Goal: Information Seeking & Learning: Learn about a topic

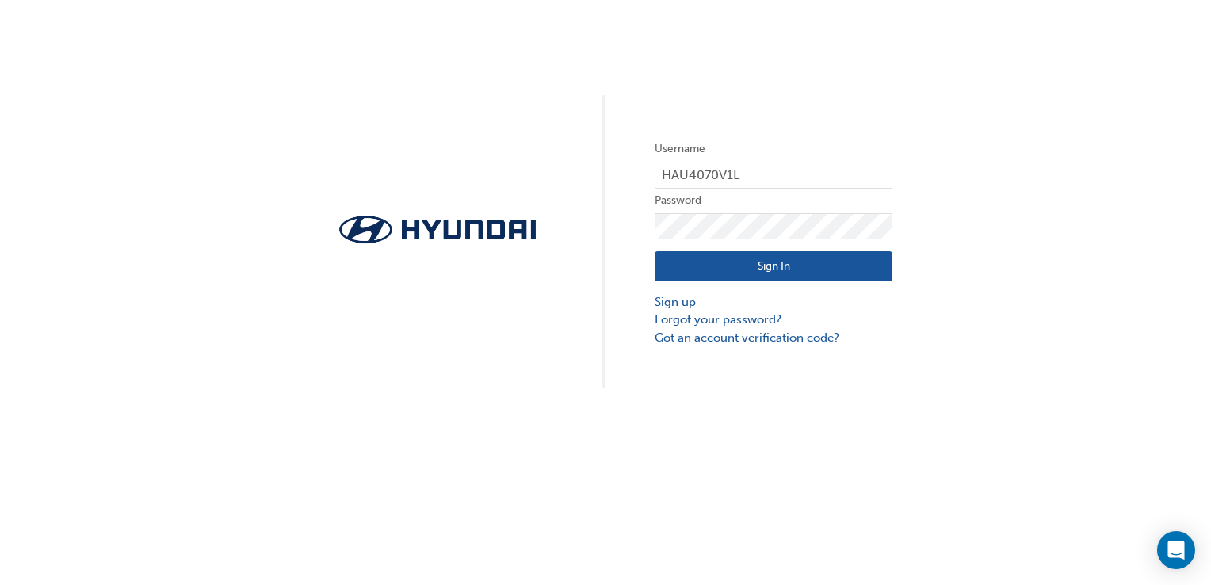
click at [877, 273] on button "Sign In" at bounding box center [774, 266] width 238 height 30
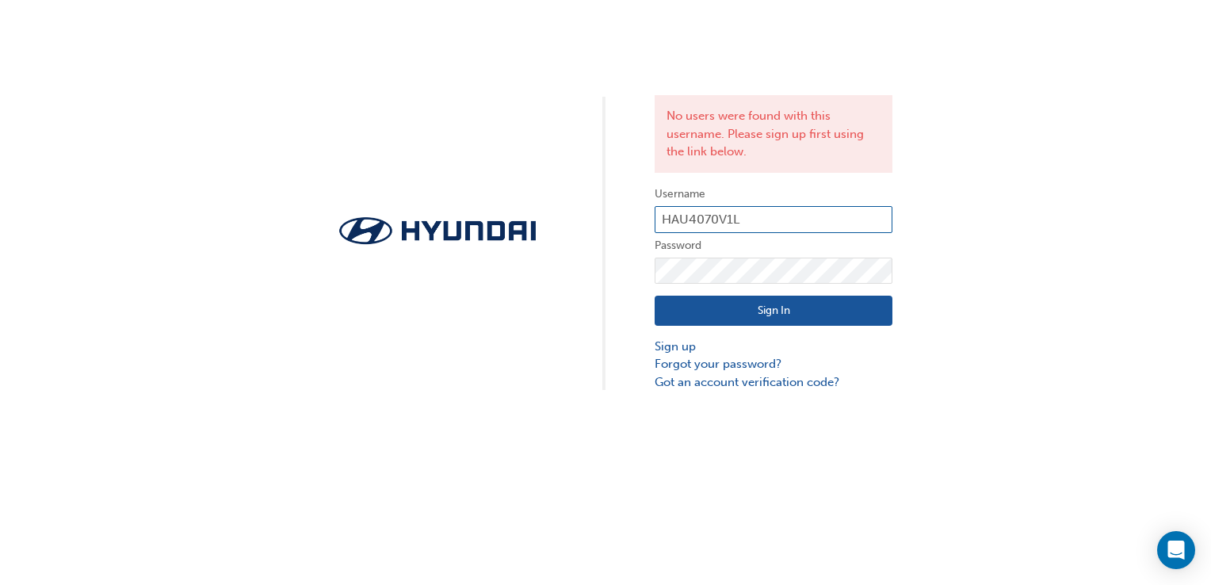
click at [797, 220] on input "HAU4070V1L" at bounding box center [774, 219] width 238 height 27
type input "36698"
click at [675, 309] on button "Sign In" at bounding box center [774, 311] width 238 height 30
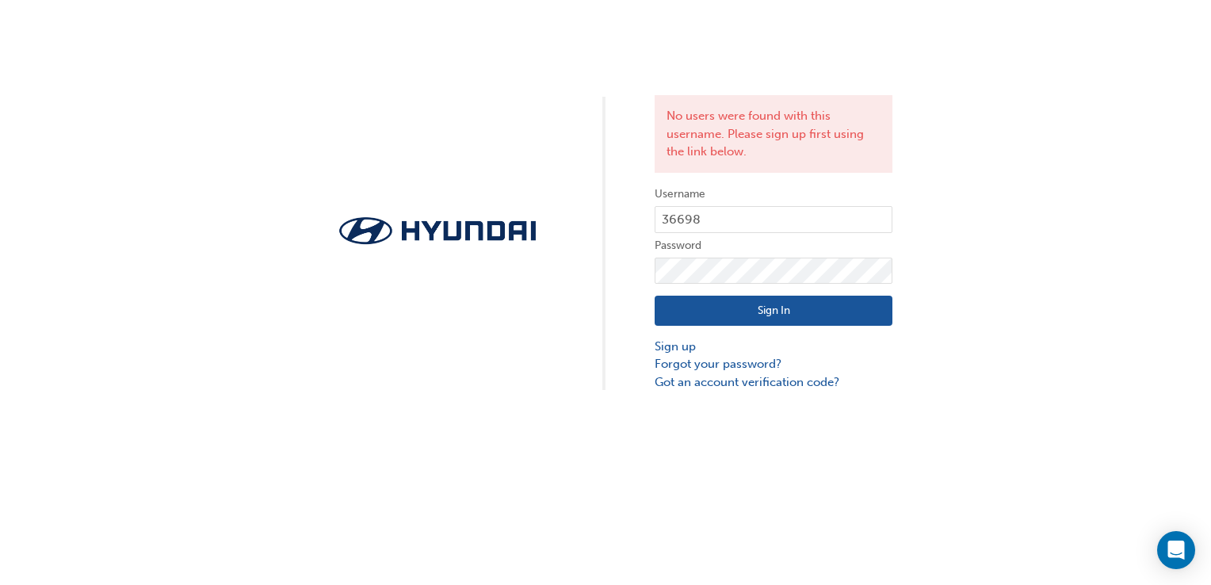
click at [799, 316] on button "Sign In" at bounding box center [774, 311] width 238 height 30
click button "Sign In" at bounding box center [774, 311] width 238 height 30
click at [761, 365] on link "Forgot your password?" at bounding box center [774, 364] width 238 height 18
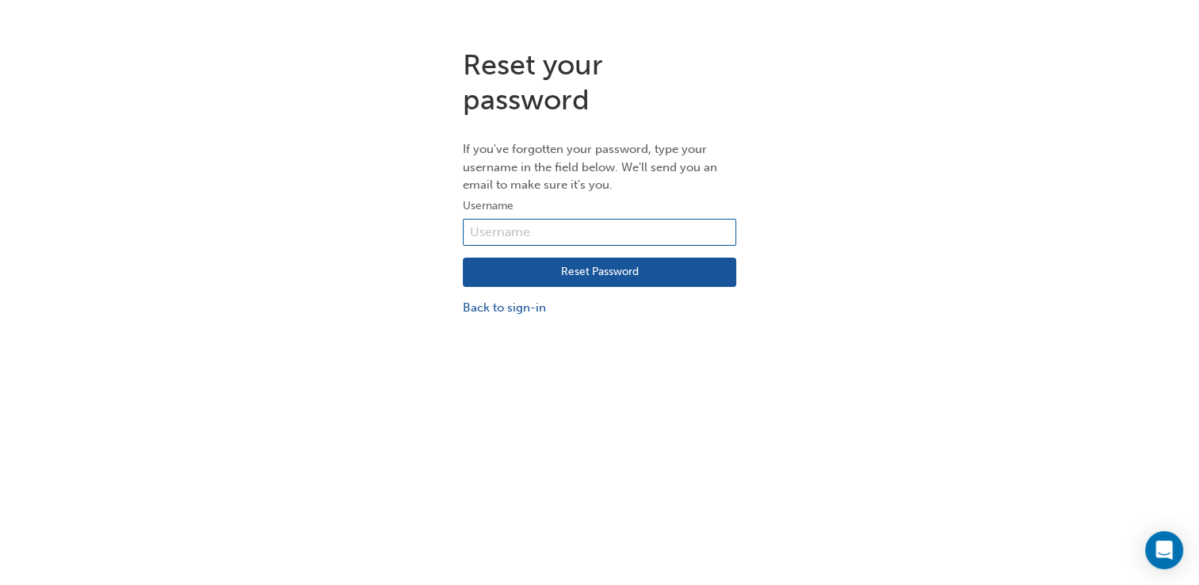
click at [647, 233] on input "text" at bounding box center [599, 232] width 273 height 27
type input "HAU4070V1L"
click at [621, 279] on button "Reset Password" at bounding box center [599, 273] width 273 height 30
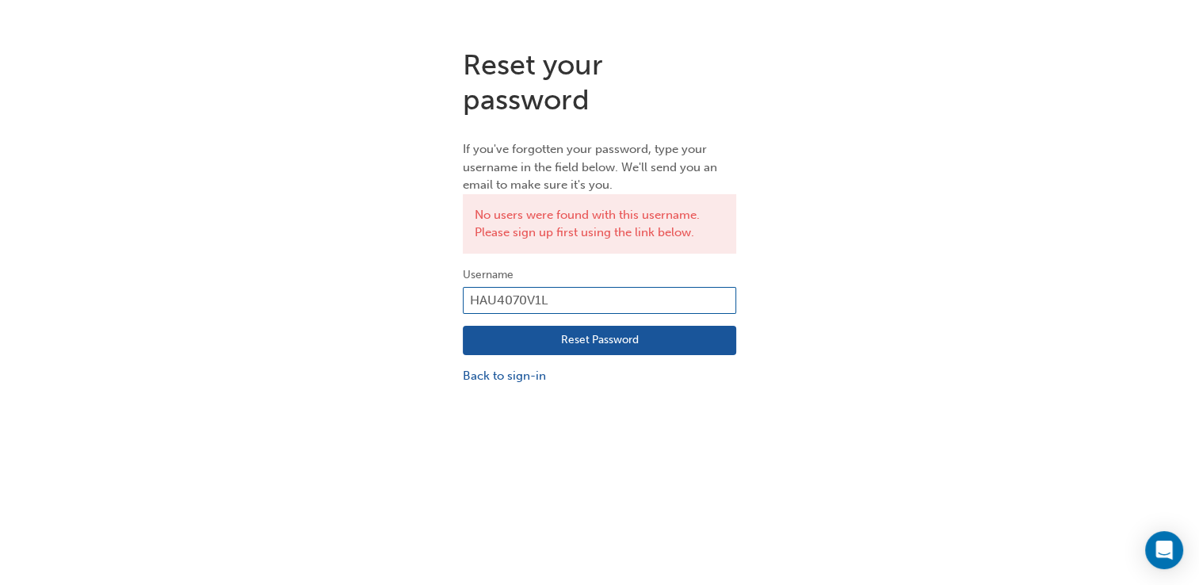
click at [671, 295] on input "HAU4070V1L" at bounding box center [599, 300] width 273 height 27
drag, startPoint x: 640, startPoint y: 303, endPoint x: 640, endPoint y: 293, distance: 9.5
click at [640, 293] on input "HAU4070V1L" at bounding box center [599, 300] width 273 height 27
click at [639, 296] on input "HAU4070V1L" at bounding box center [599, 300] width 273 height 27
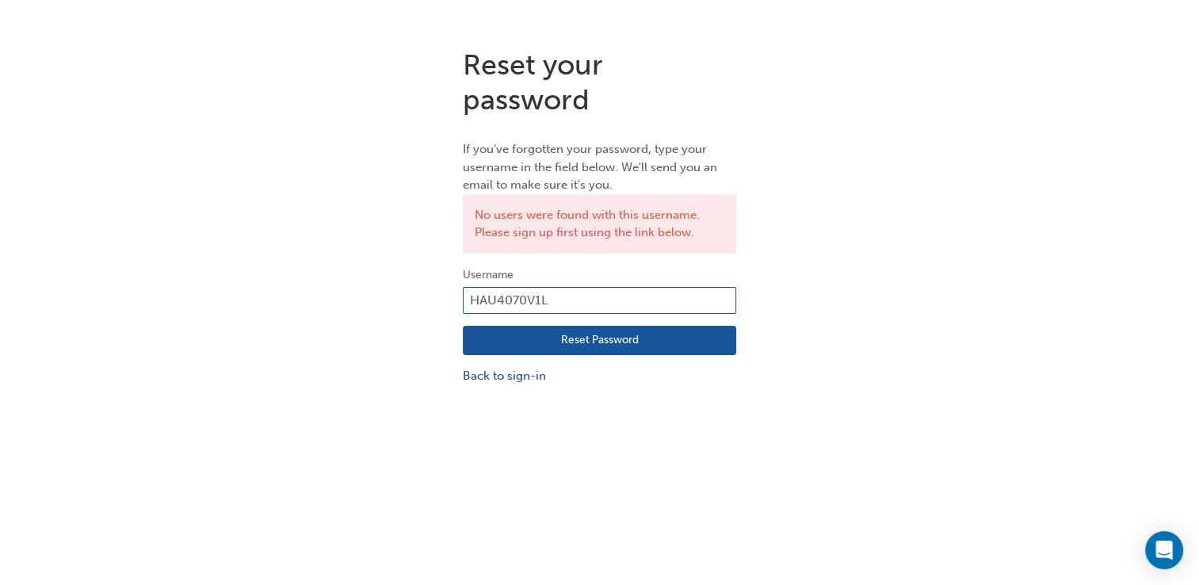
click at [639, 296] on input "HAU4070V1L" at bounding box center [599, 300] width 273 height 27
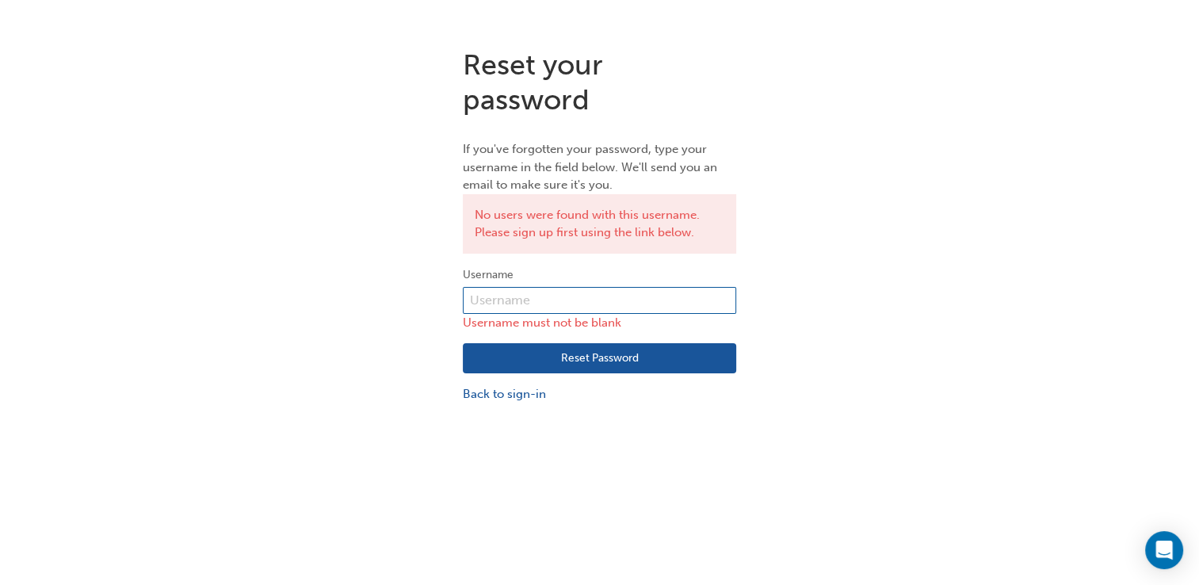
click at [540, 296] on input "text" at bounding box center [599, 300] width 273 height 27
type input "36698"
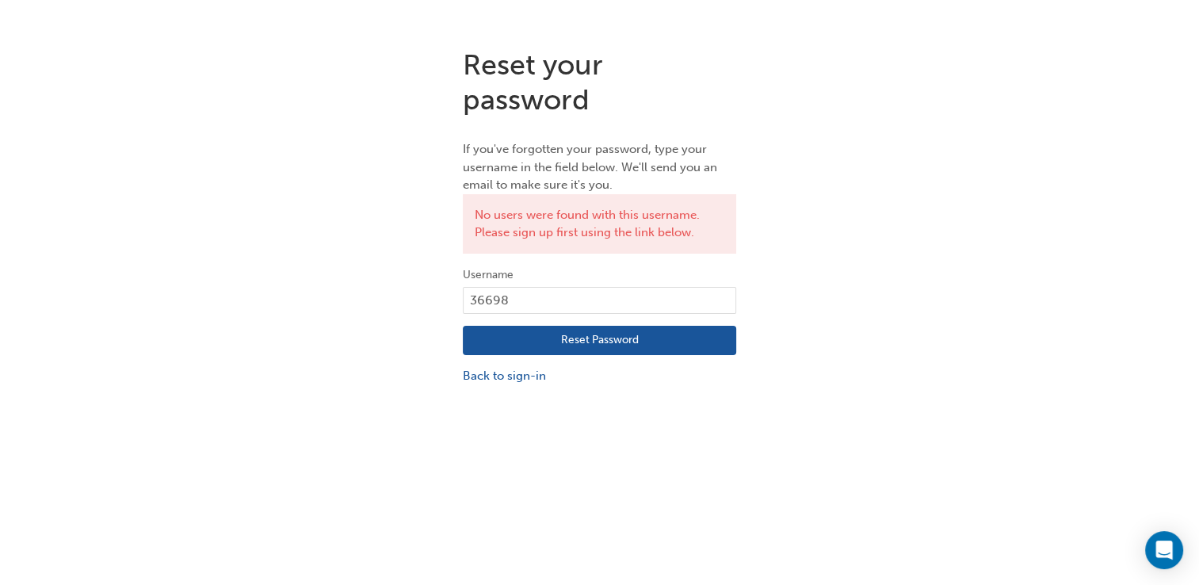
click at [526, 353] on button "Reset Password" at bounding box center [599, 341] width 273 height 30
click at [522, 376] on link "Back to sign-in" at bounding box center [599, 376] width 273 height 18
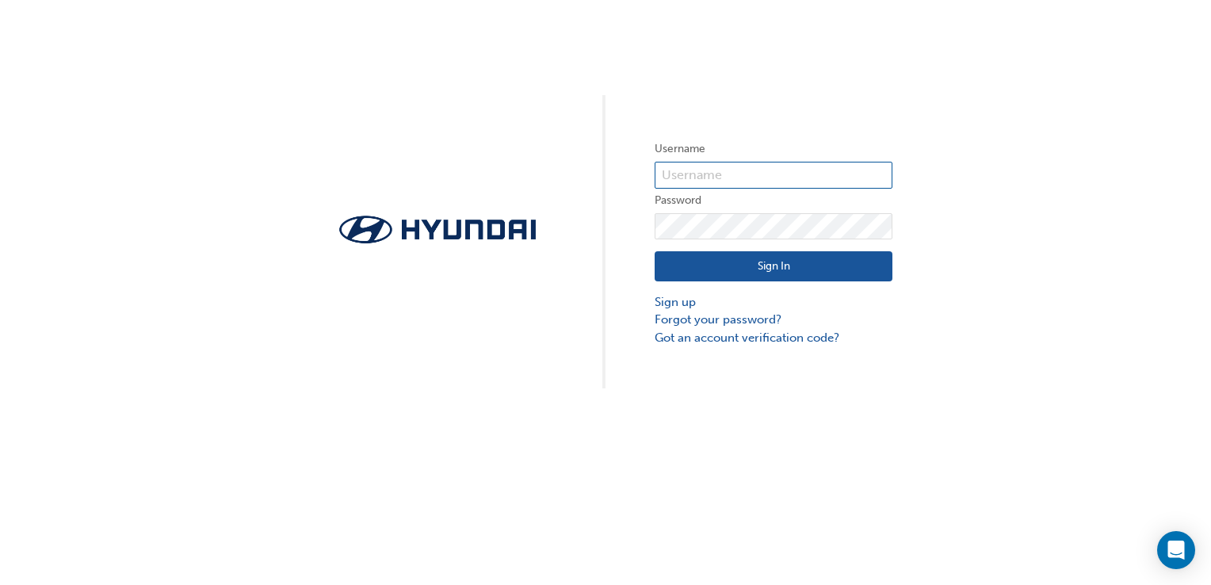
type input "36698"
click at [671, 304] on link "Sign up" at bounding box center [774, 302] width 238 height 18
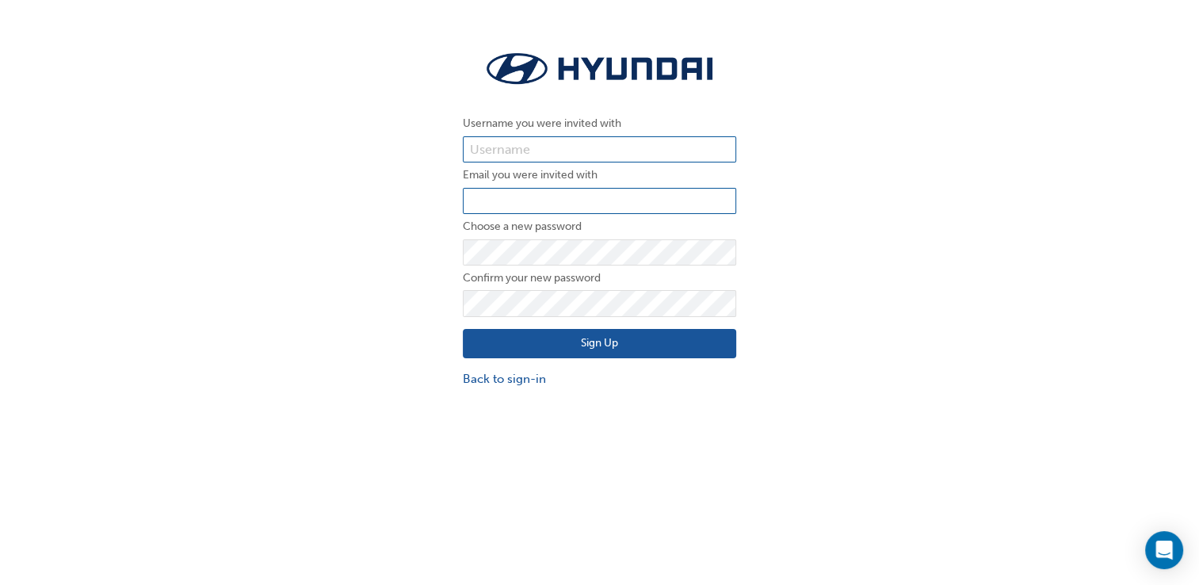
type input "36698"
click at [555, 203] on input "email" at bounding box center [599, 201] width 273 height 27
type input "emma.ebzery@westpointautos.com.au"
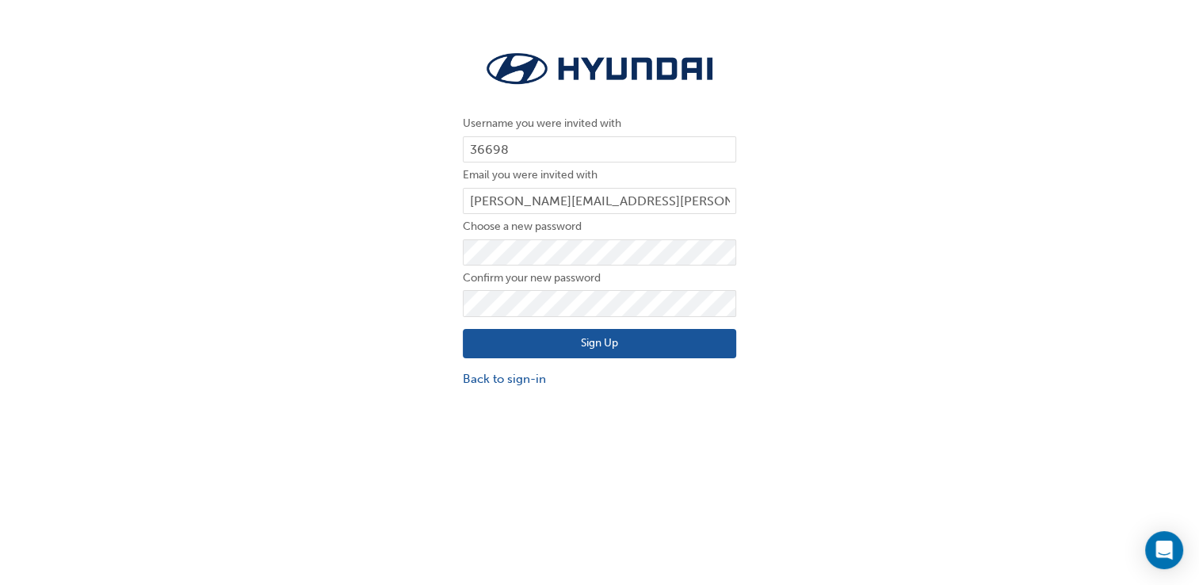
click at [456, 344] on div "Username you were invited with 36698 Email you were invited with emma.ebzery@we…" at bounding box center [599, 218] width 297 height 365
click at [467, 342] on button "Sign Up" at bounding box center [599, 344] width 273 height 30
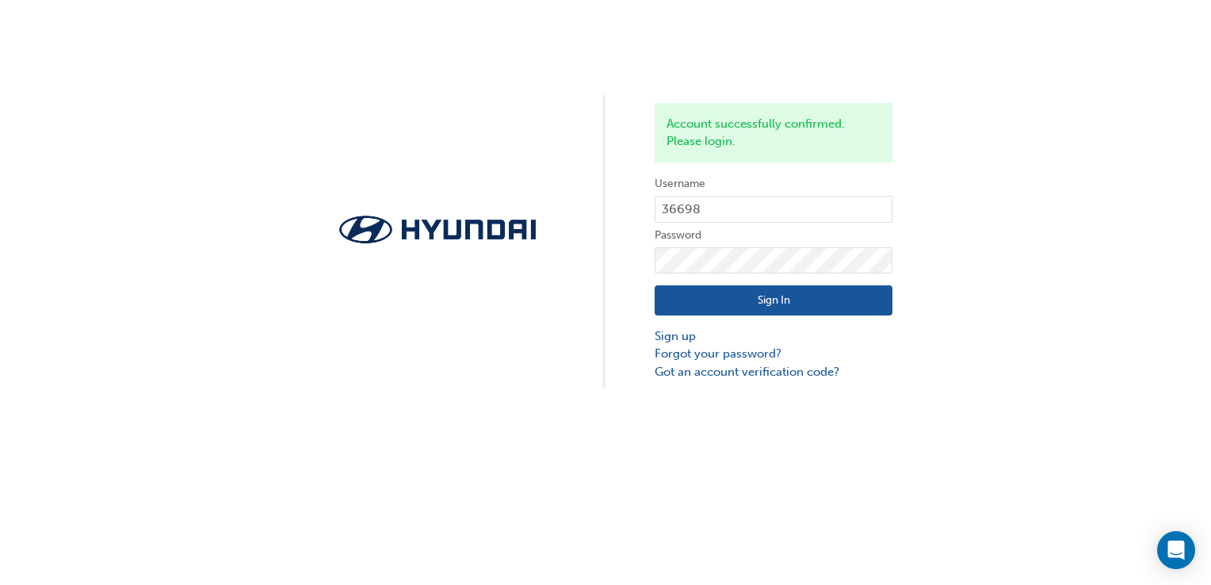
click at [704, 300] on button "Sign In" at bounding box center [774, 300] width 238 height 30
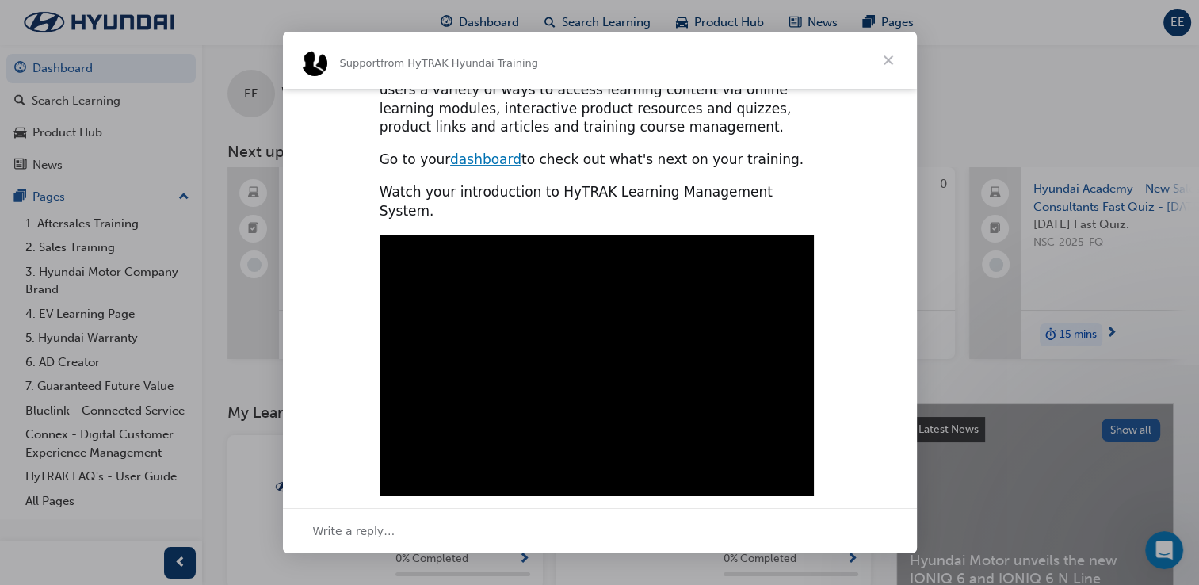
scroll to position [475, 0]
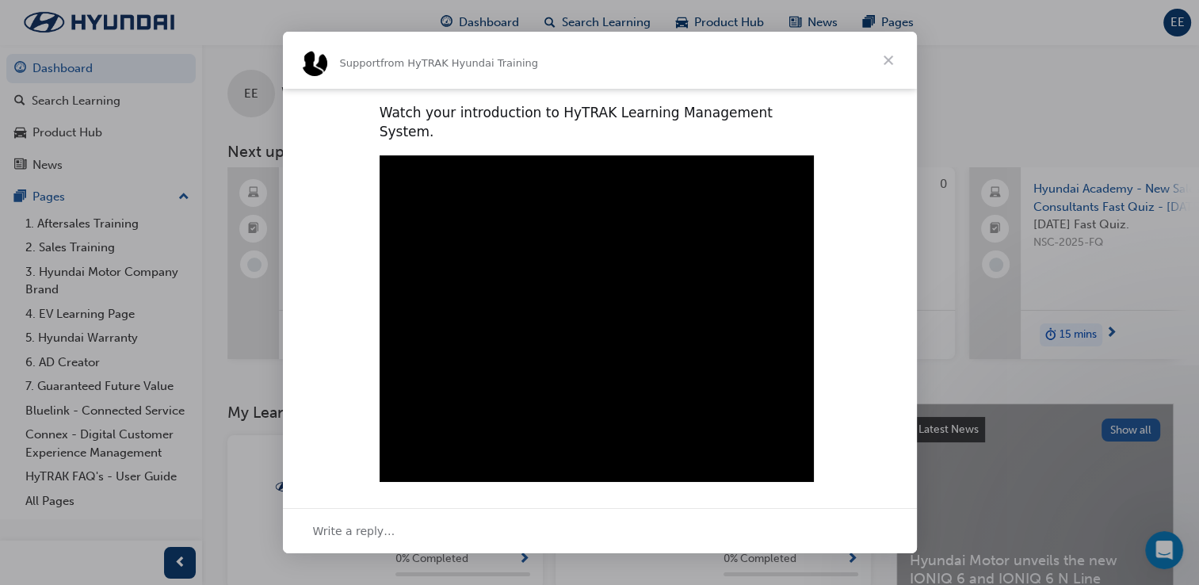
type input "1014481"
click at [888, 62] on span "Close" at bounding box center [888, 60] width 57 height 57
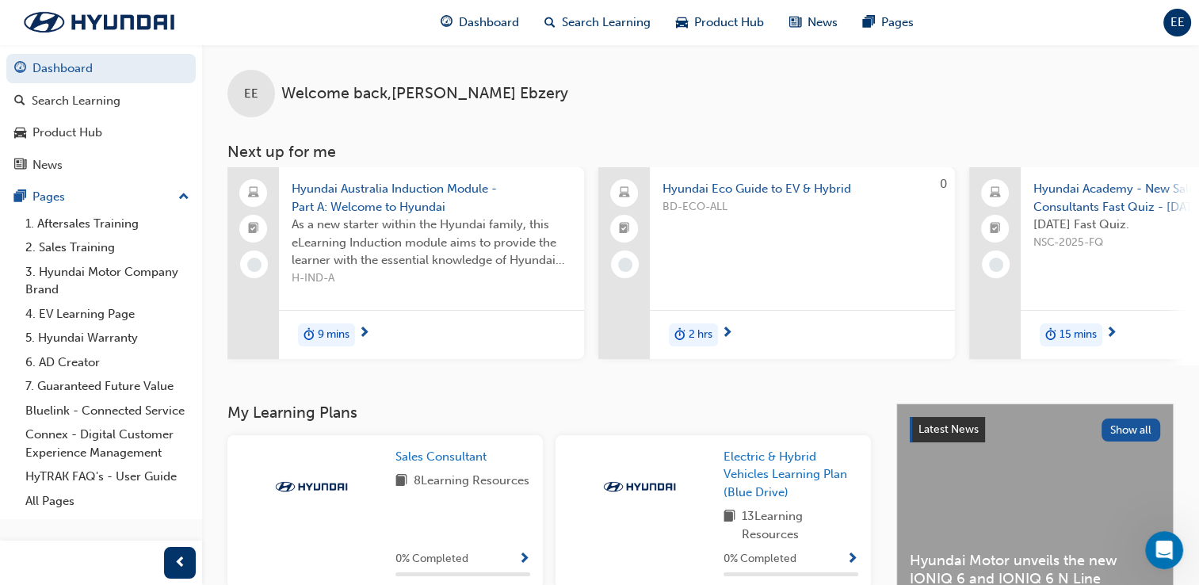
click at [1113, 330] on span "next-icon" at bounding box center [1111, 333] width 12 height 14
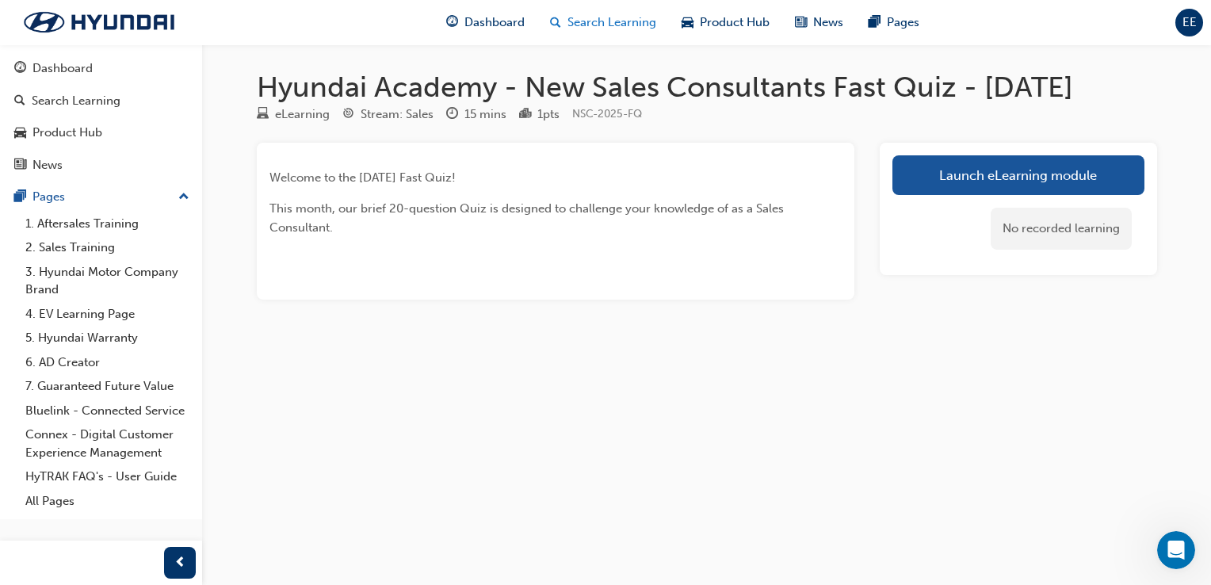
click at [570, 27] on span "Search Learning" at bounding box center [611, 22] width 89 height 18
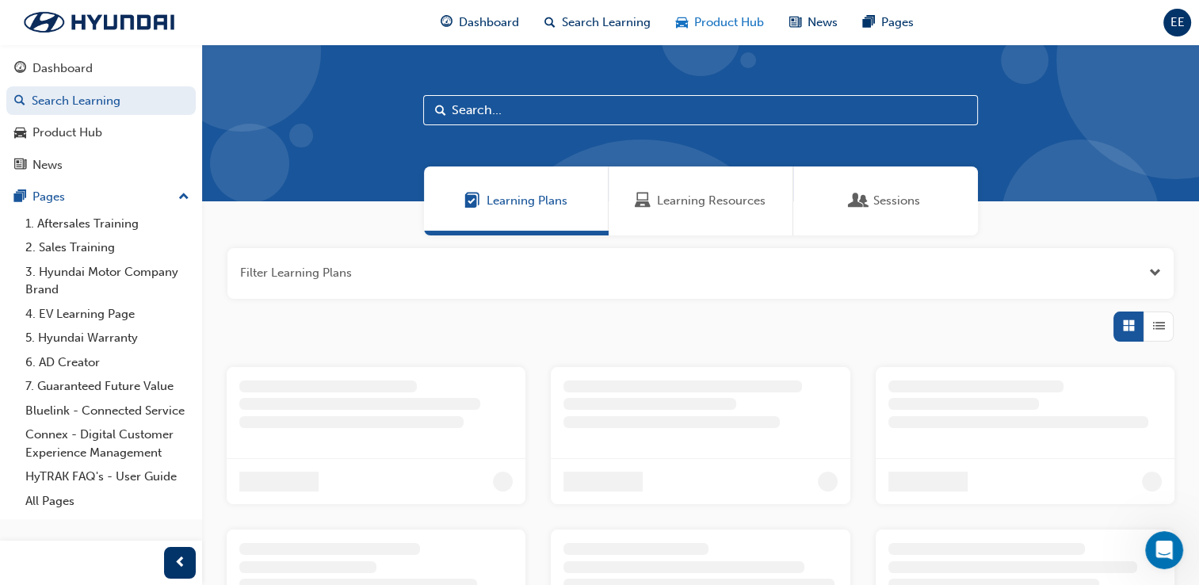
click at [698, 20] on span "Product Hub" at bounding box center [729, 22] width 70 height 18
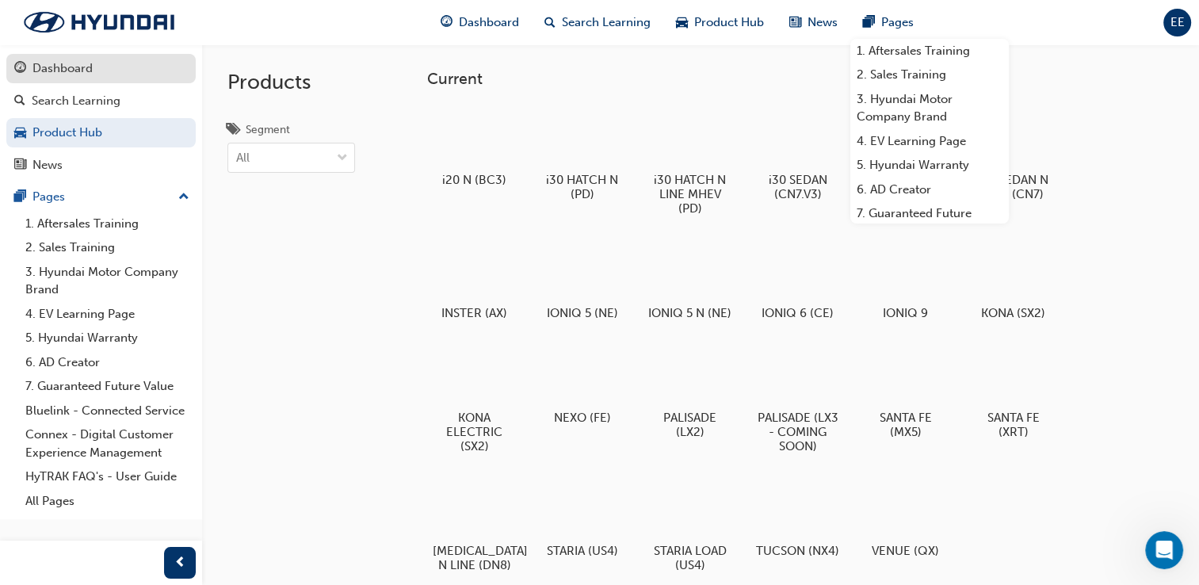
click at [79, 68] on div "Dashboard" at bounding box center [62, 68] width 60 height 18
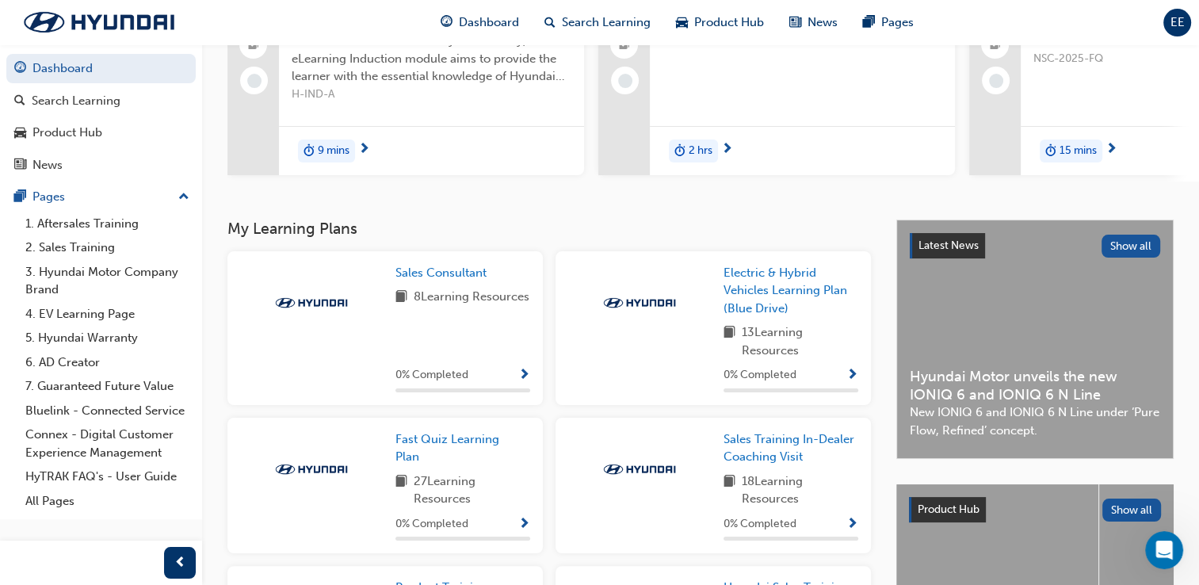
scroll to position [145, 0]
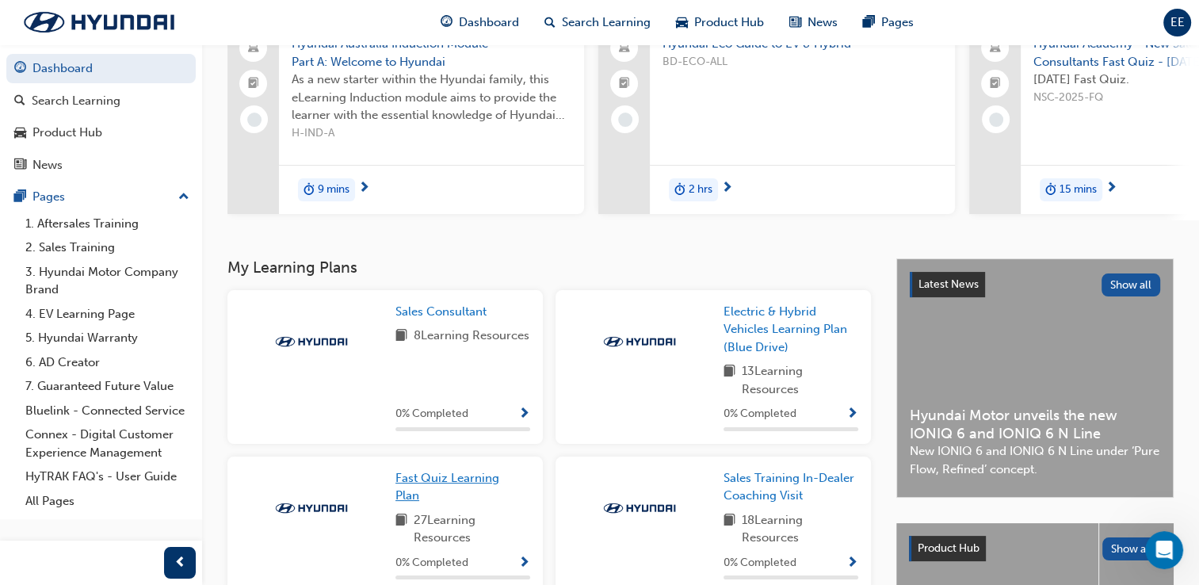
click at [472, 494] on link "Fast Quiz Learning Plan" at bounding box center [462, 487] width 135 height 36
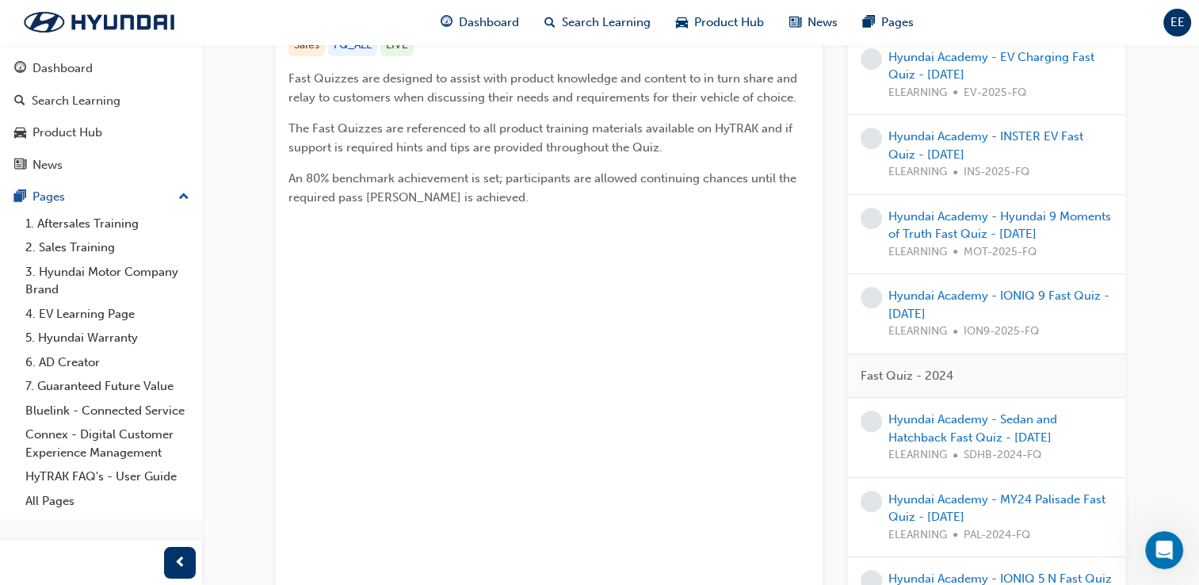
scroll to position [396, 0]
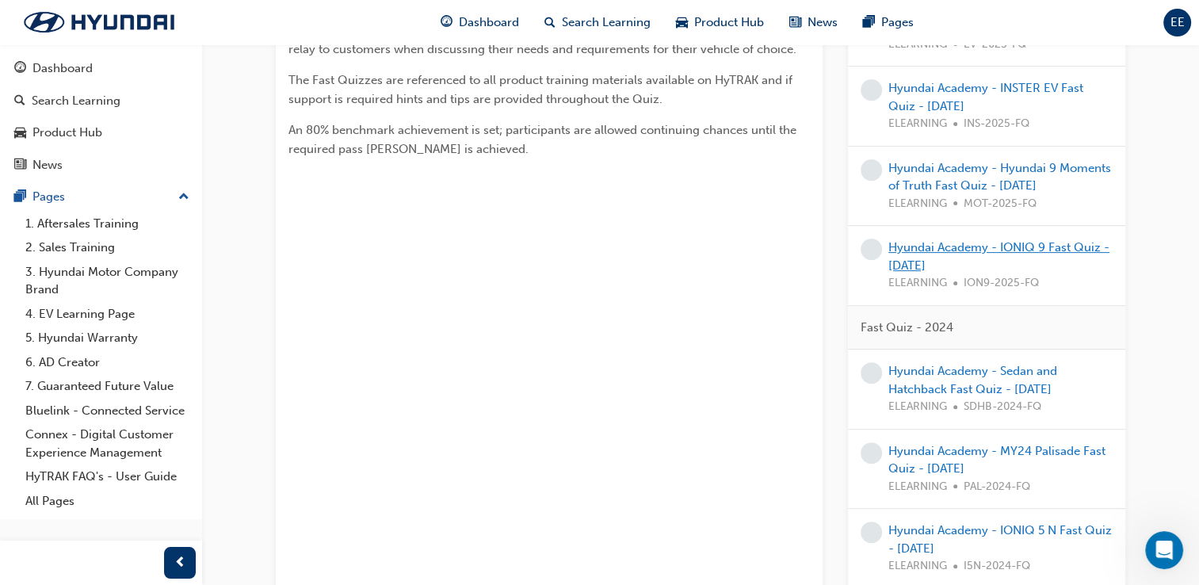
click at [964, 249] on link "Hyundai Academy - IONIQ 9 Fast Quiz - [DATE]" at bounding box center [998, 256] width 221 height 32
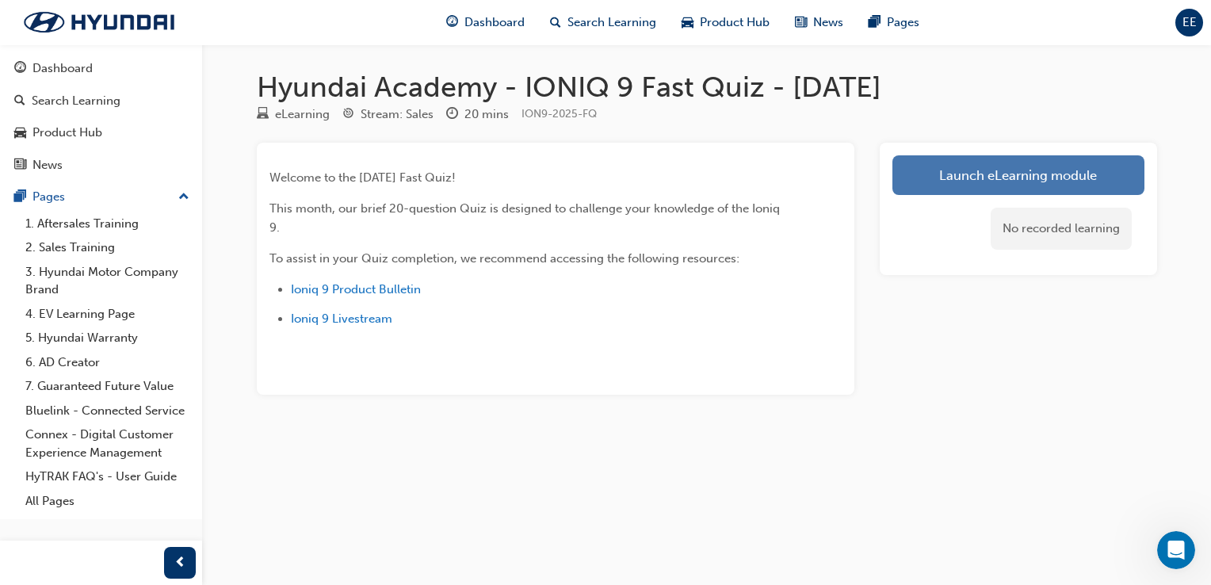
click at [944, 173] on link "Launch eLearning module" at bounding box center [1018, 175] width 252 height 40
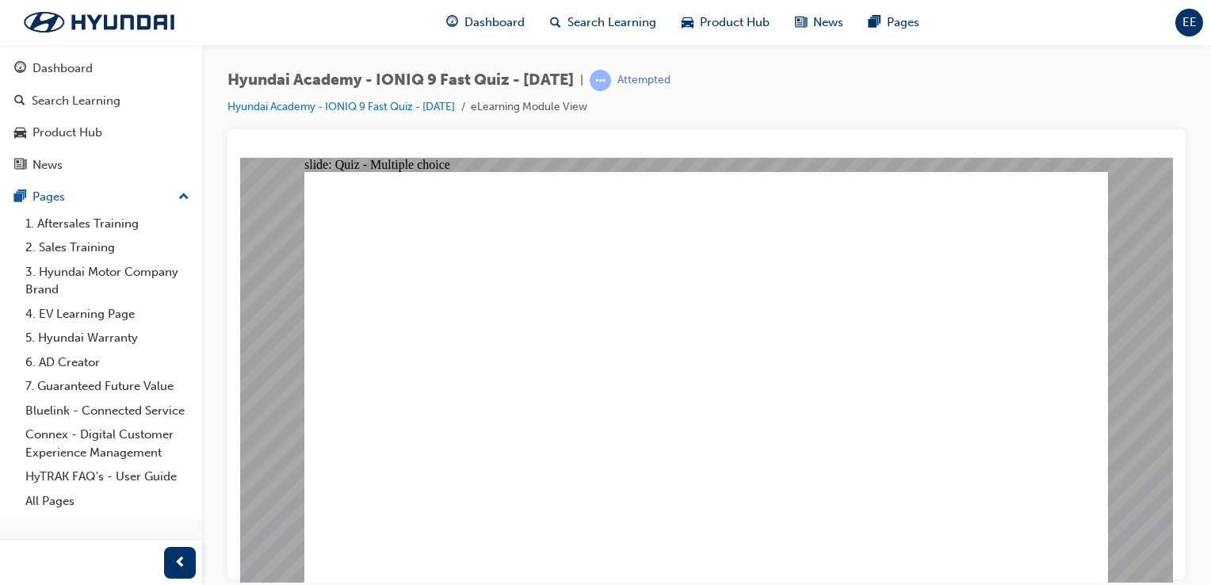
radio input "true"
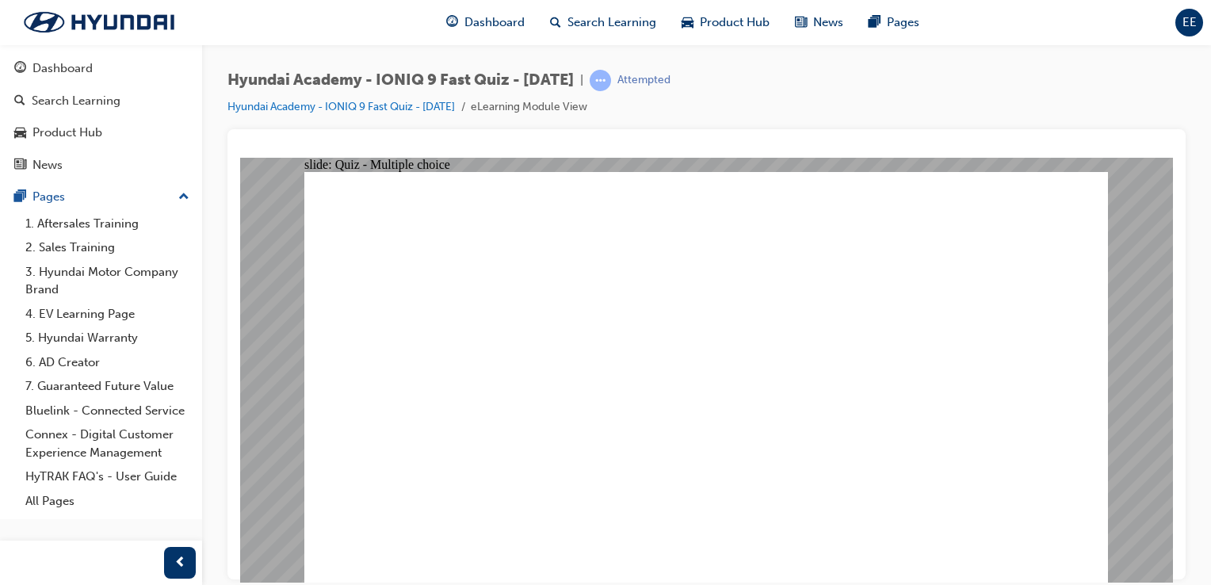
radio input "true"
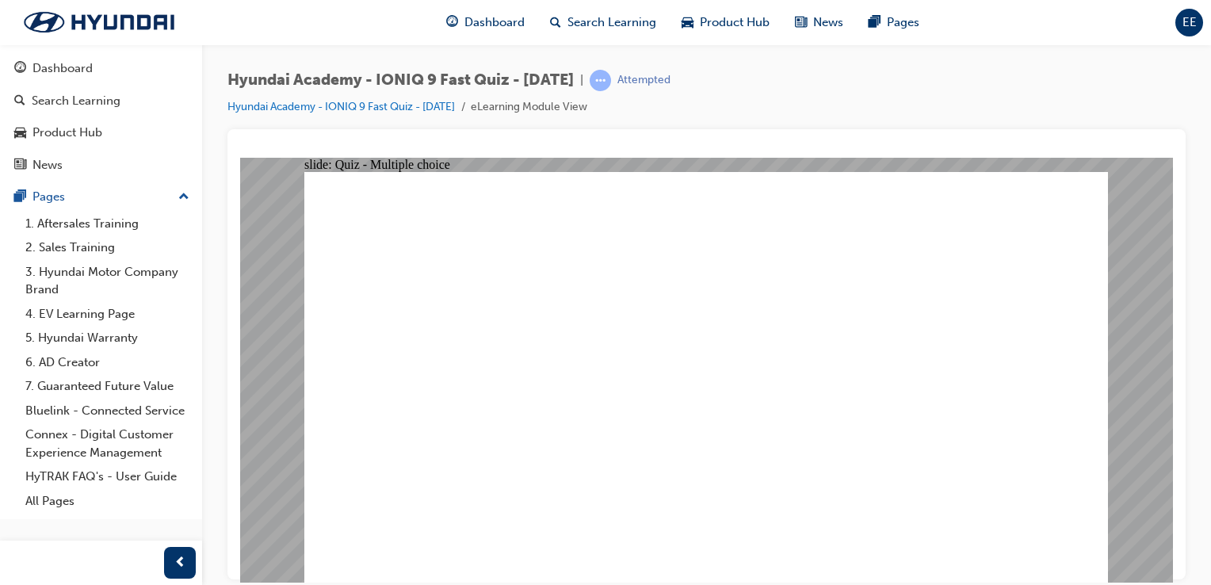
radio input "true"
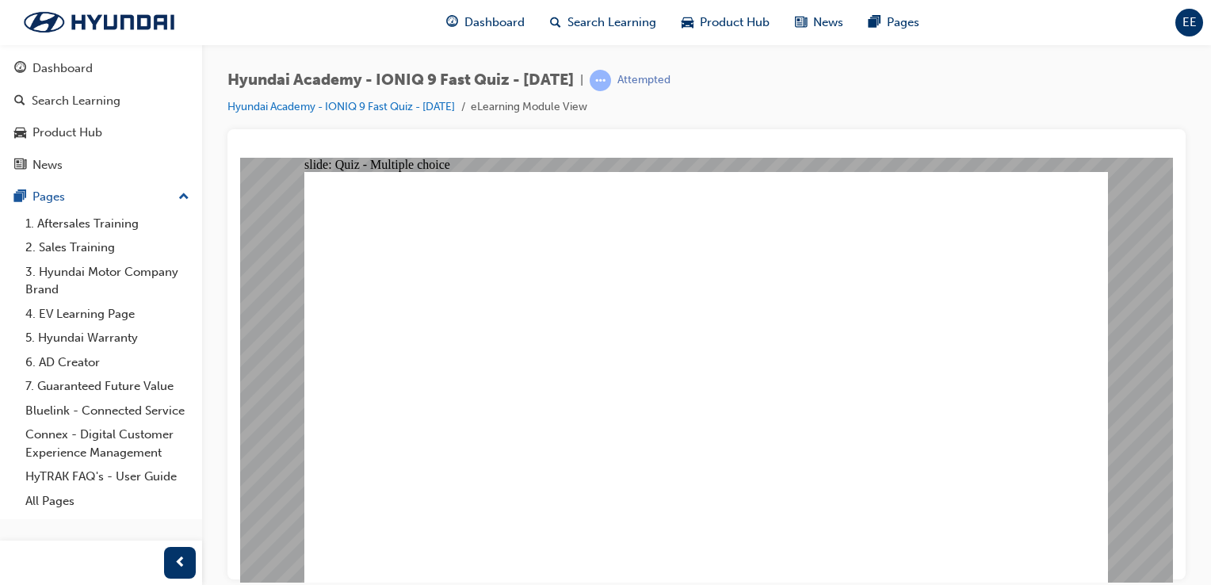
radio input "true"
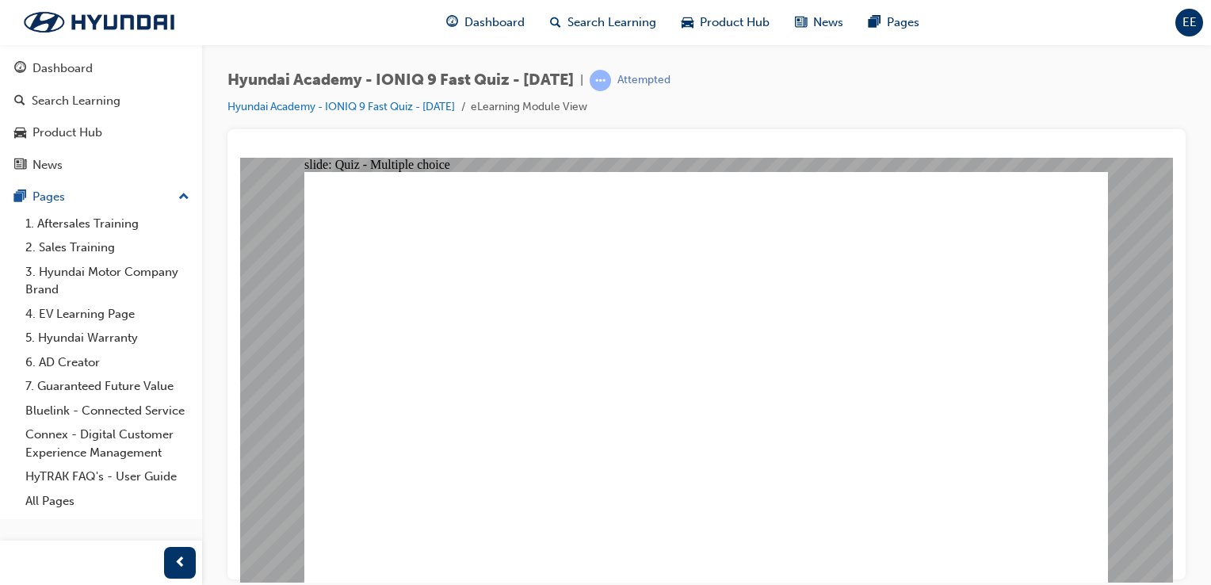
radio input "true"
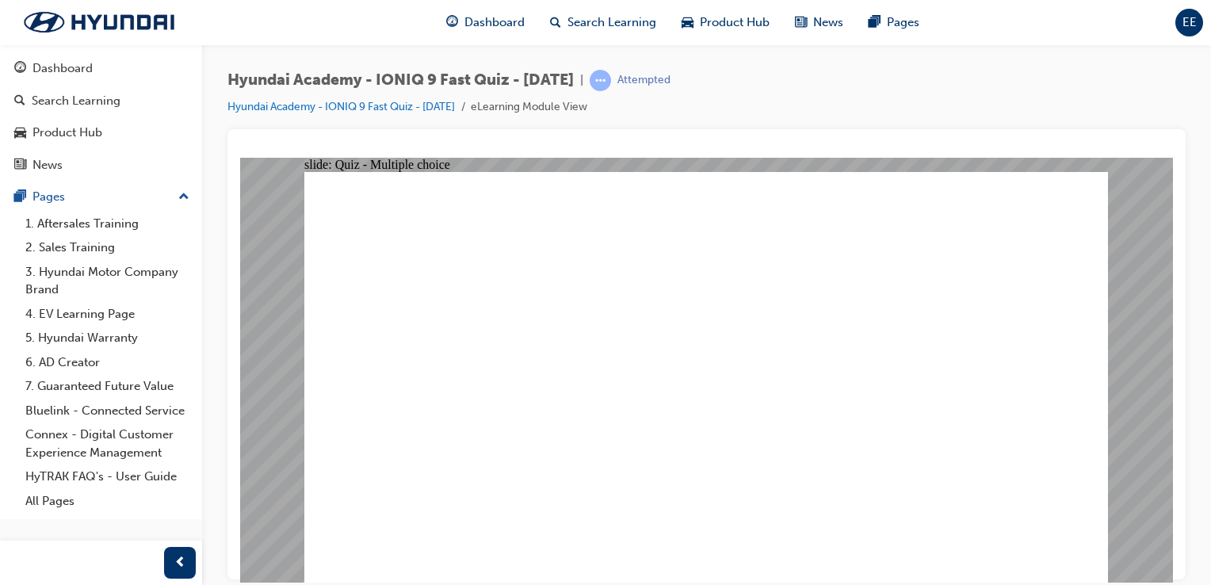
checkbox input "true"
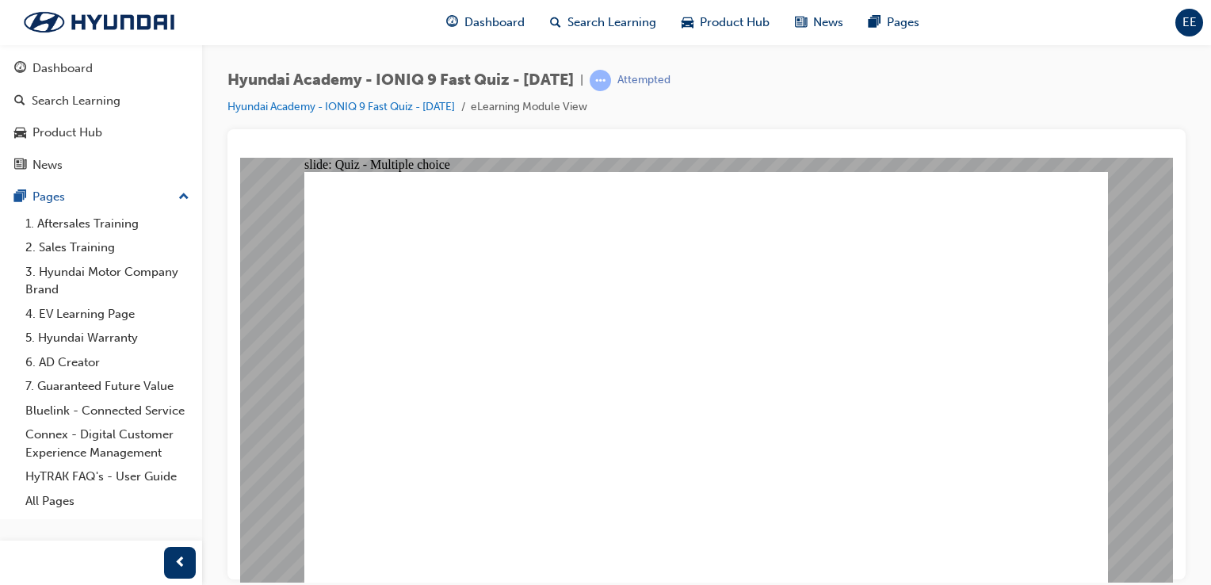
radio input "true"
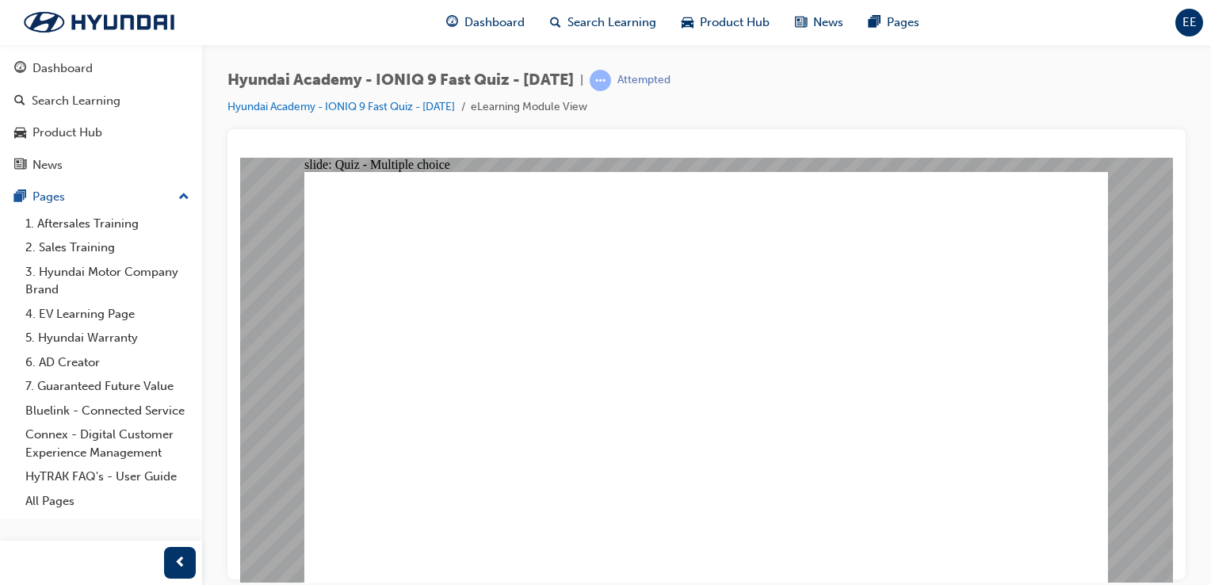
radio input "true"
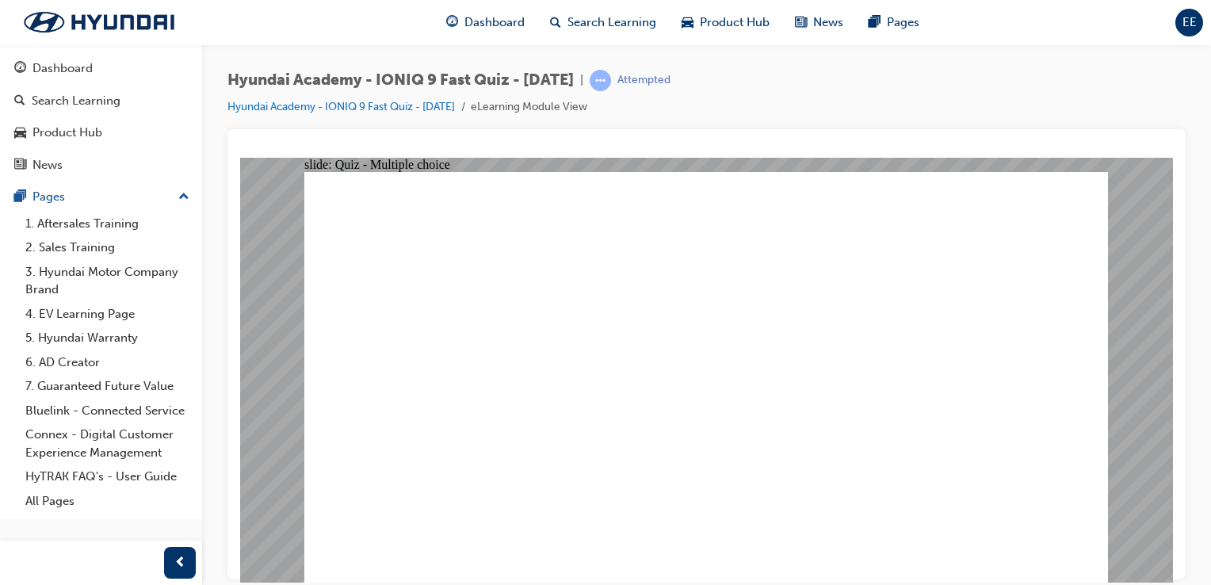
checkbox input "true"
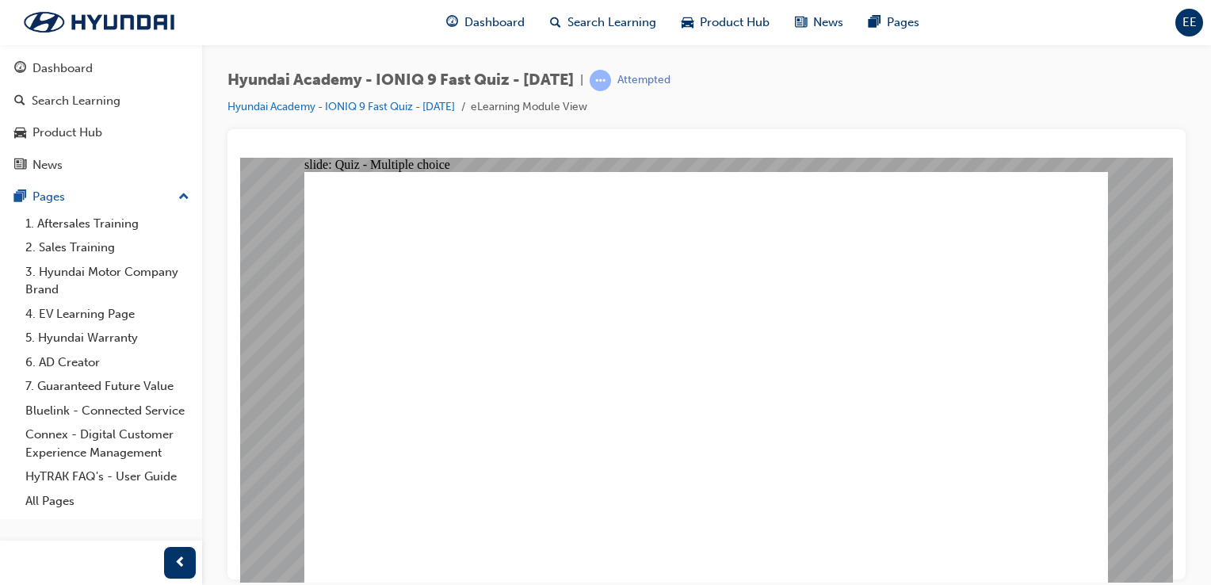
radio input "true"
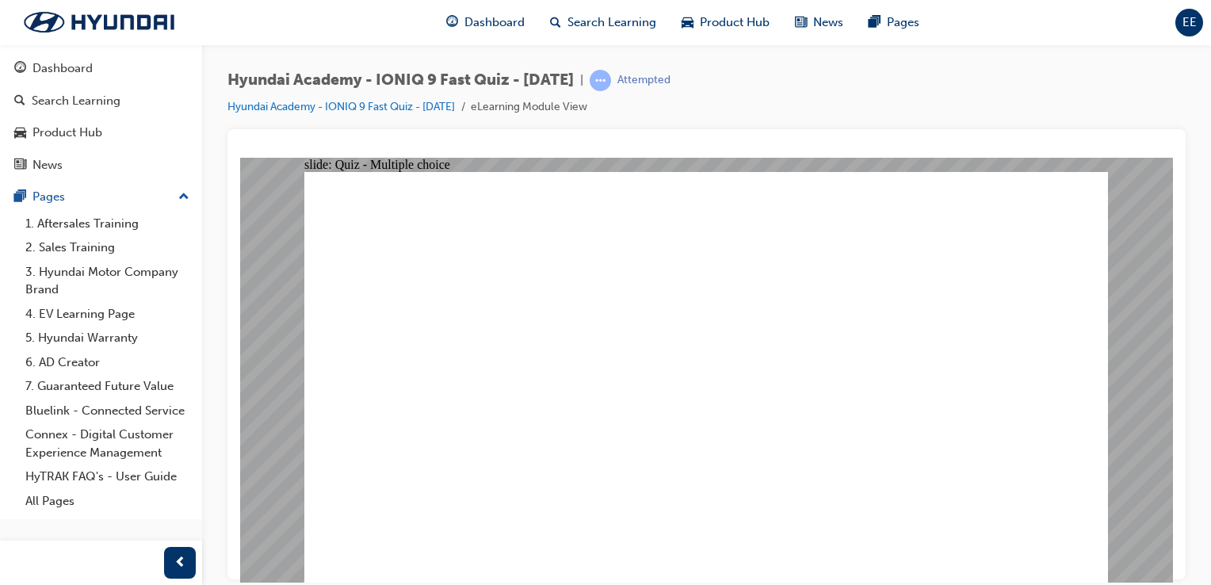
radio input "true"
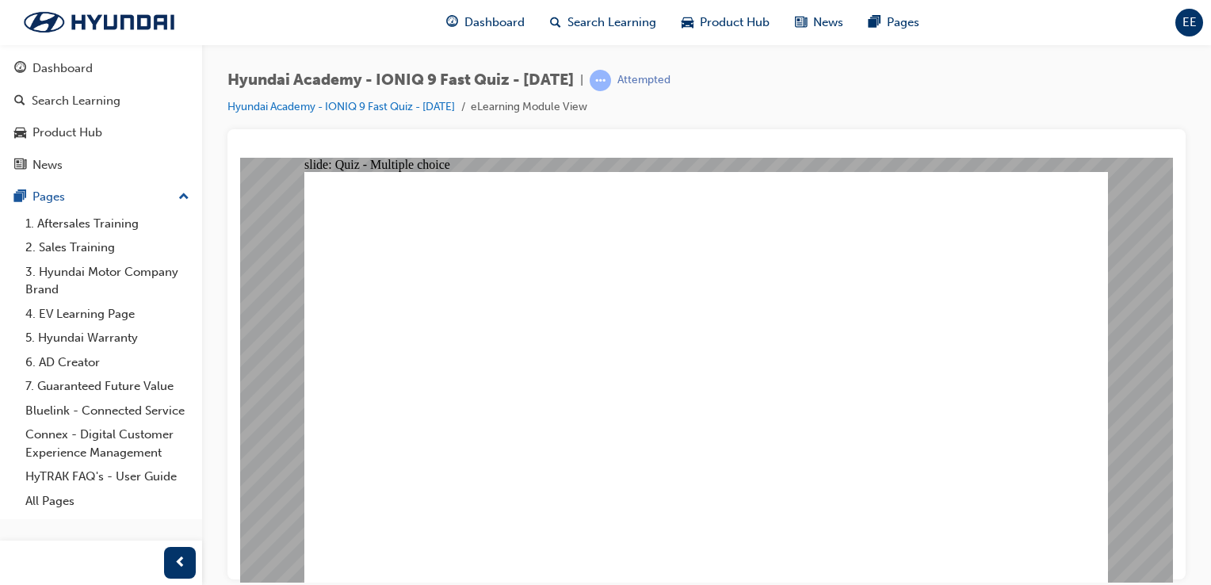
radio input "true"
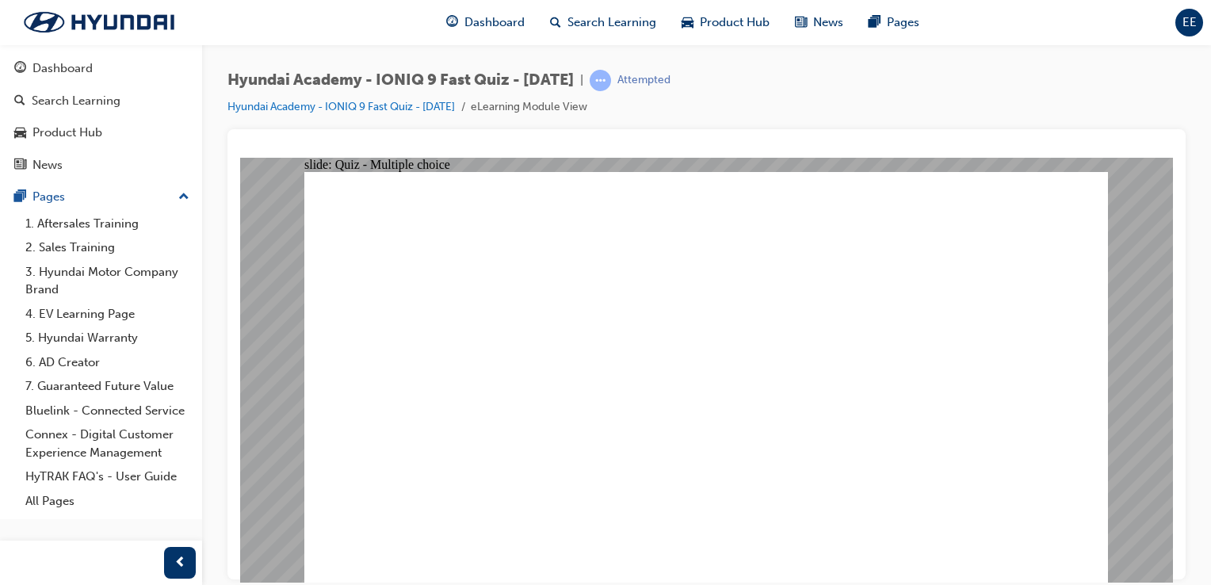
radio input "true"
drag, startPoint x: 677, startPoint y: 425, endPoint x: 676, endPoint y: 442, distance: 17.5
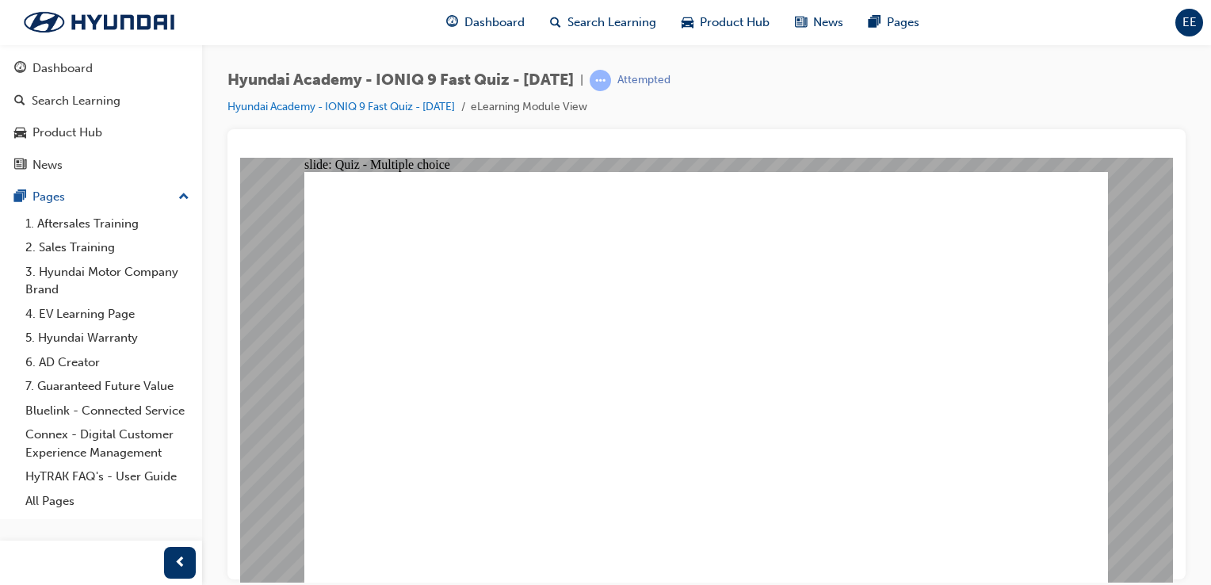
radio input "true"
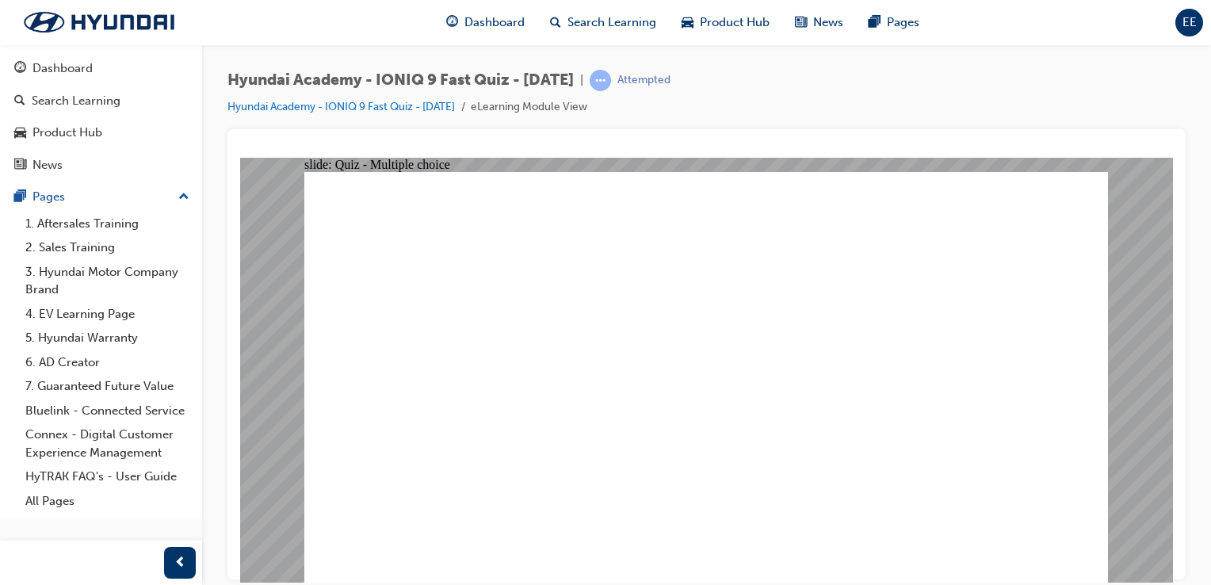
radio input "false"
radio input "true"
drag, startPoint x: 995, startPoint y: 532, endPoint x: 1021, endPoint y: 548, distance: 31.0
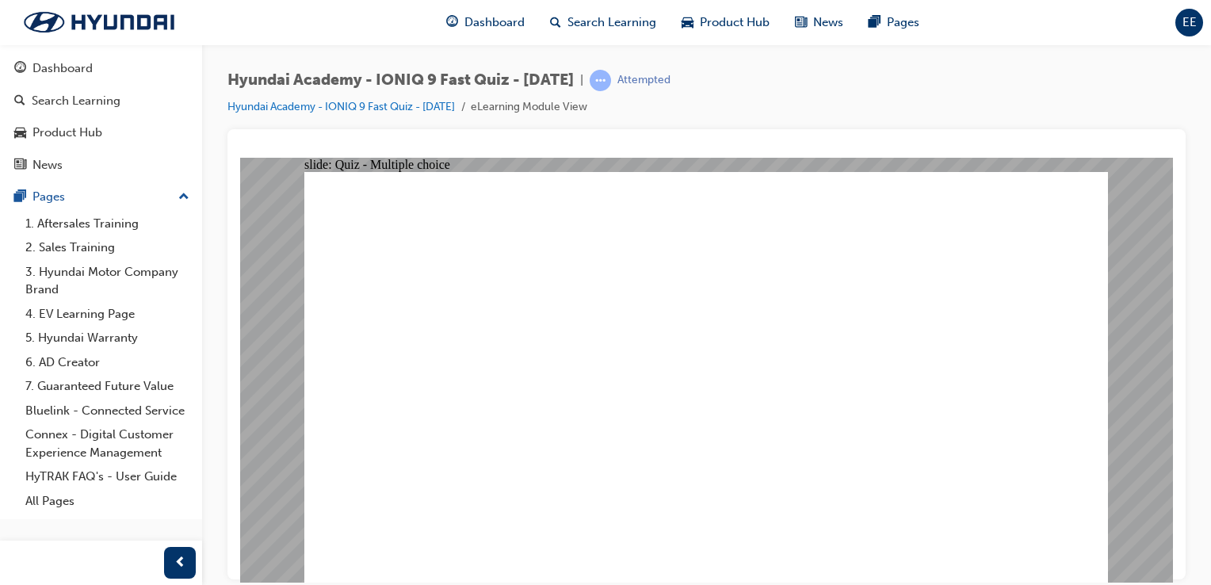
radio input "true"
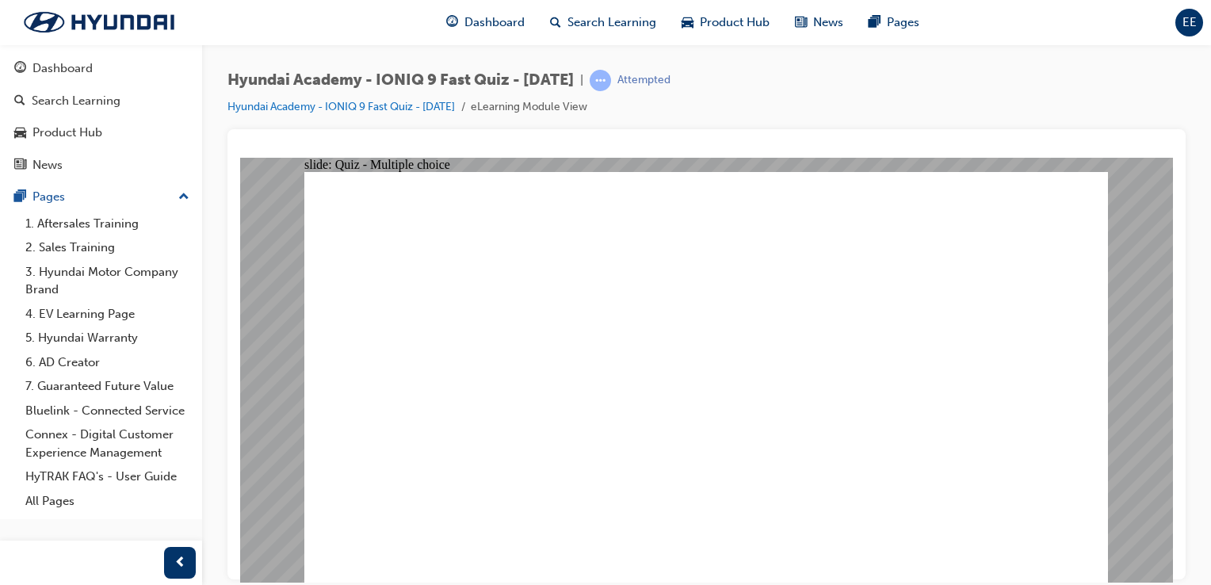
radio input "true"
drag, startPoint x: 1060, startPoint y: 526, endPoint x: 1060, endPoint y: 536, distance: 10.3
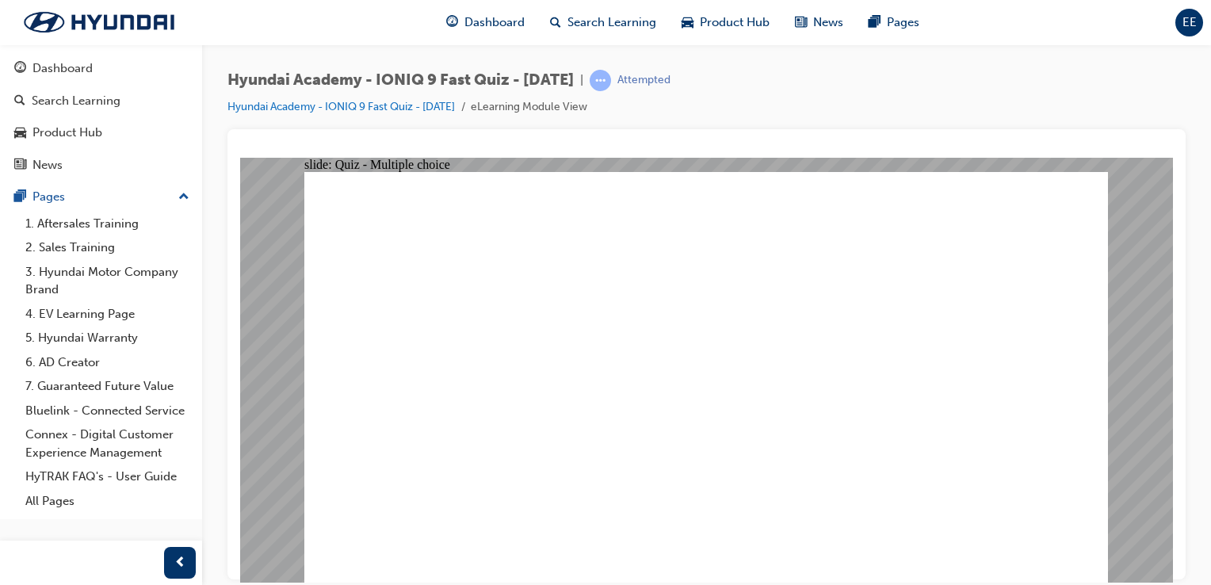
radio input "true"
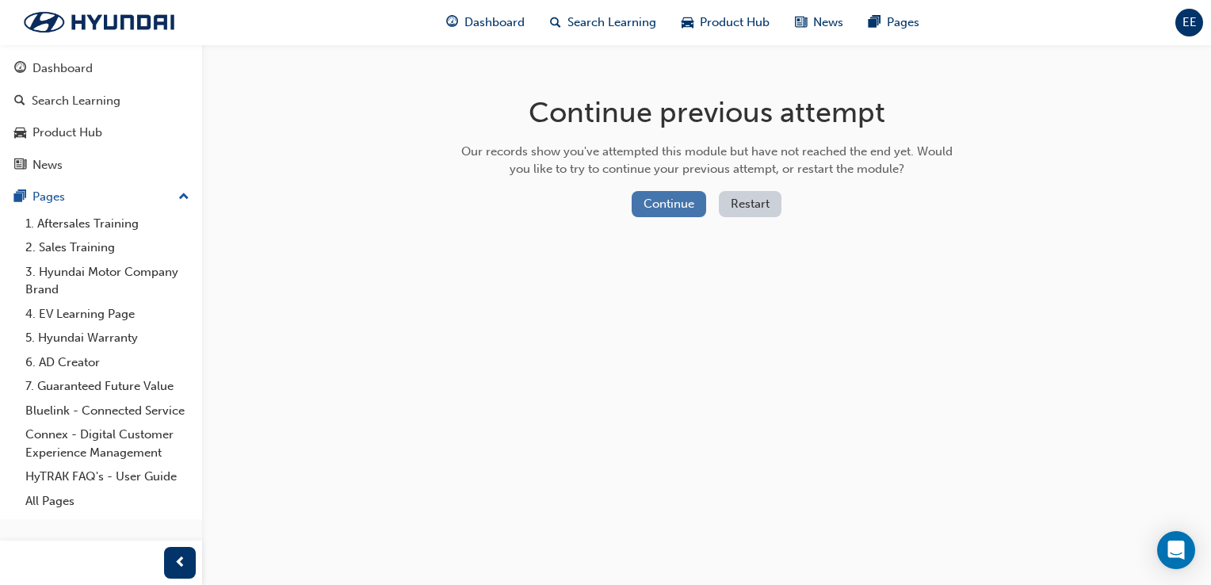
click at [682, 205] on button "Continue" at bounding box center [669, 204] width 74 height 26
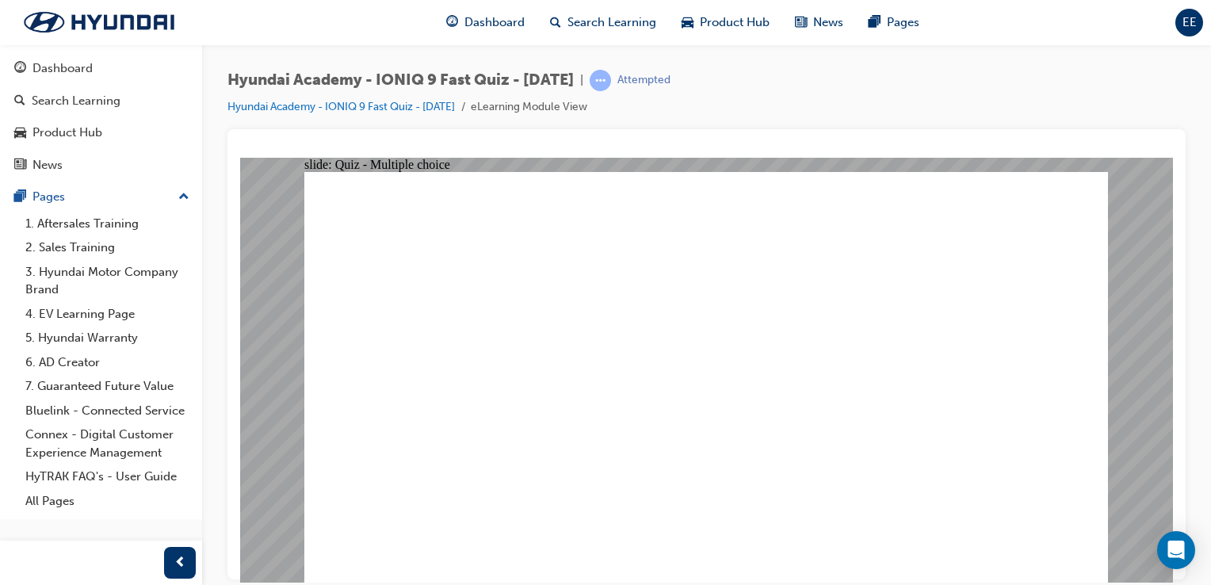
radio input "true"
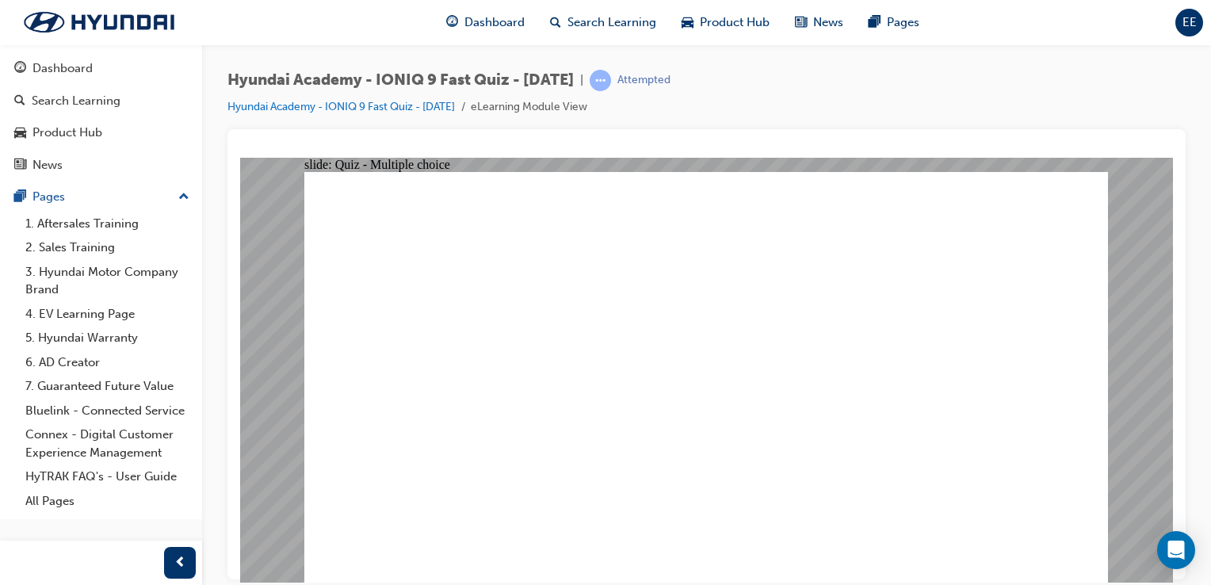
radio input "true"
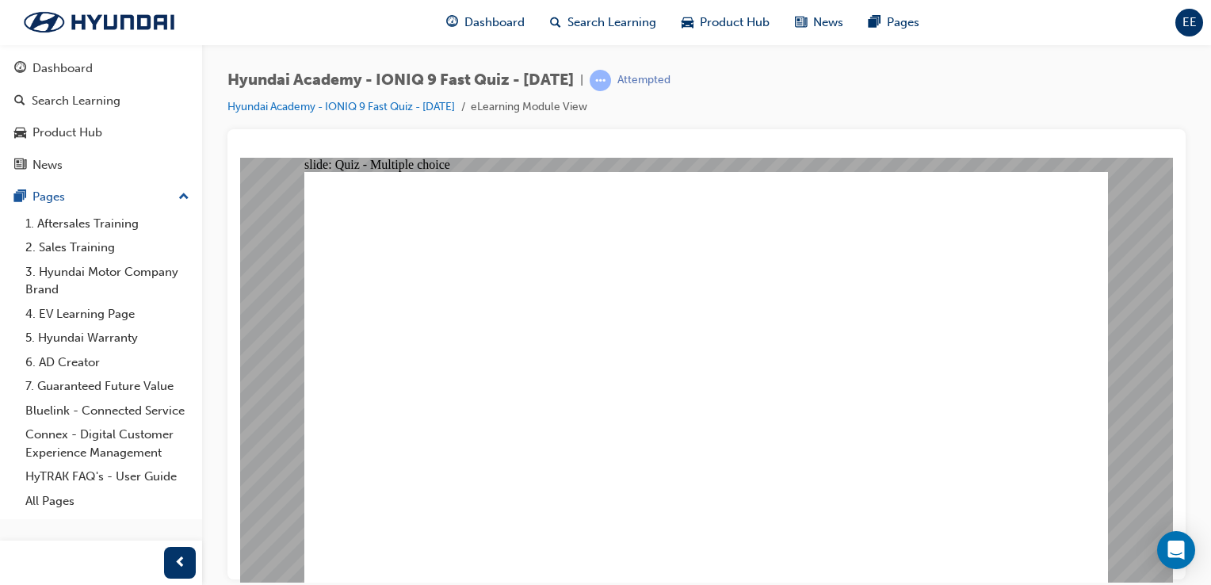
radio input "true"
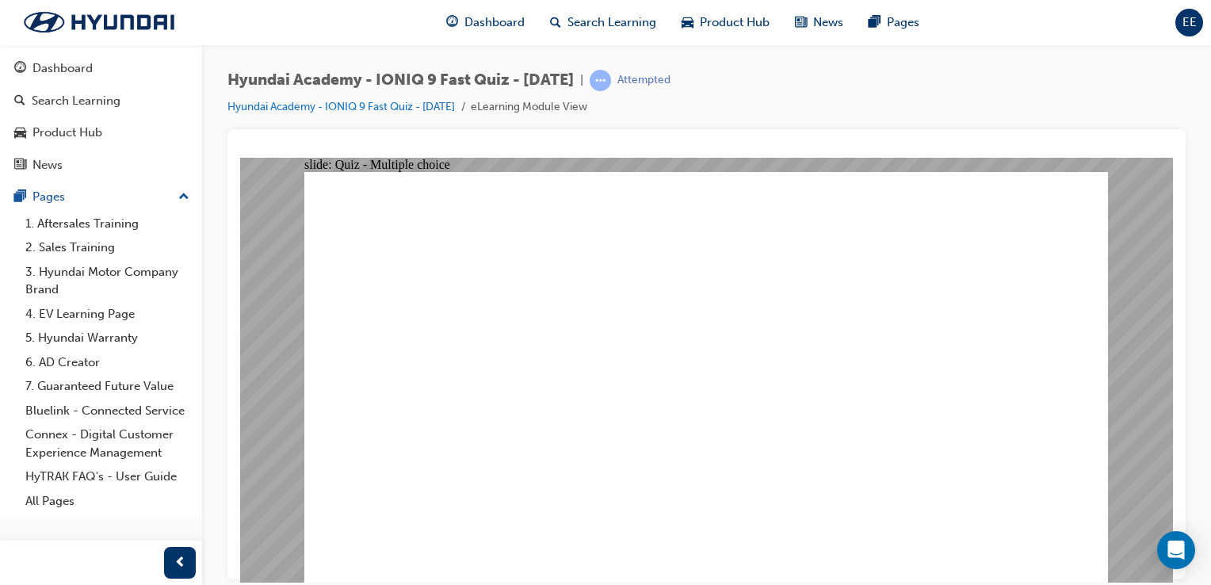
radio input "true"
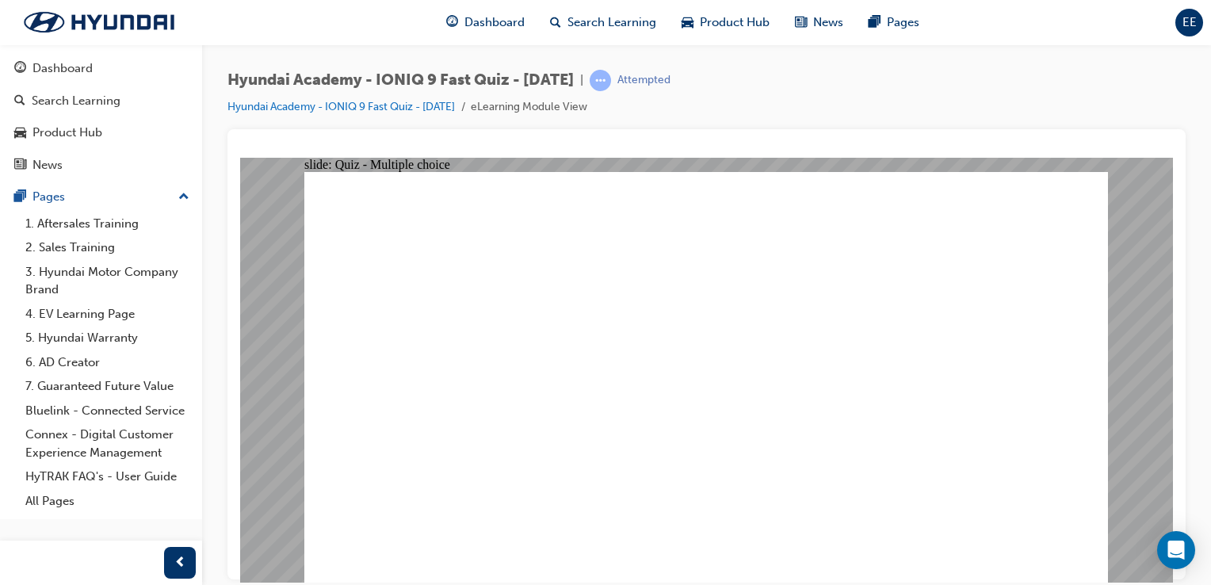
radio input "true"
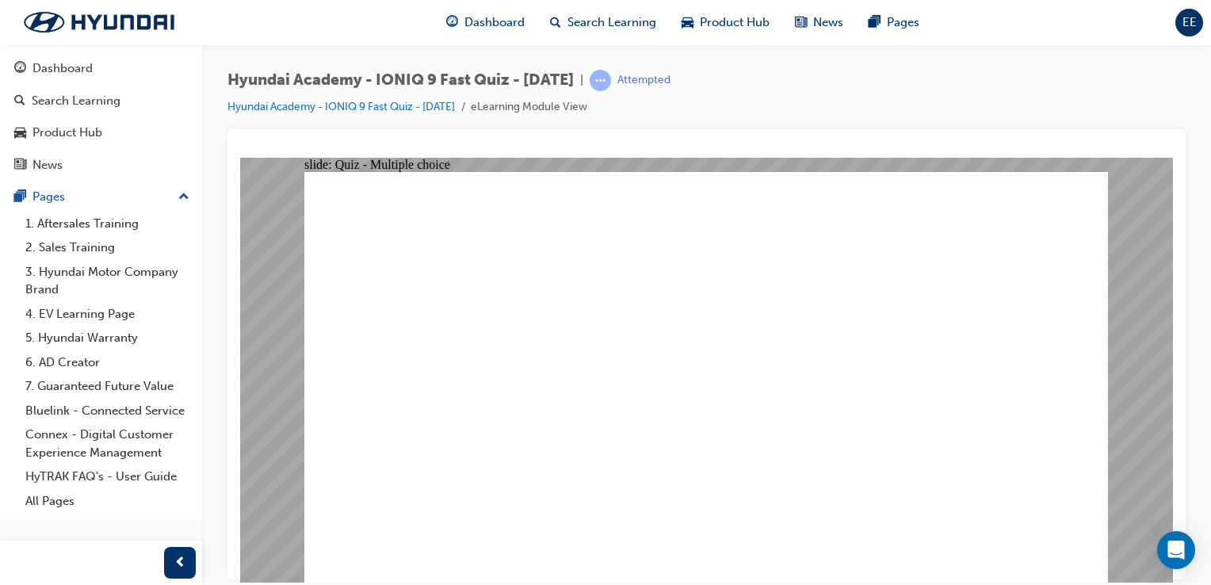
radio input "true"
checkbox input "true"
